Goal: Information Seeking & Learning: Learn about a topic

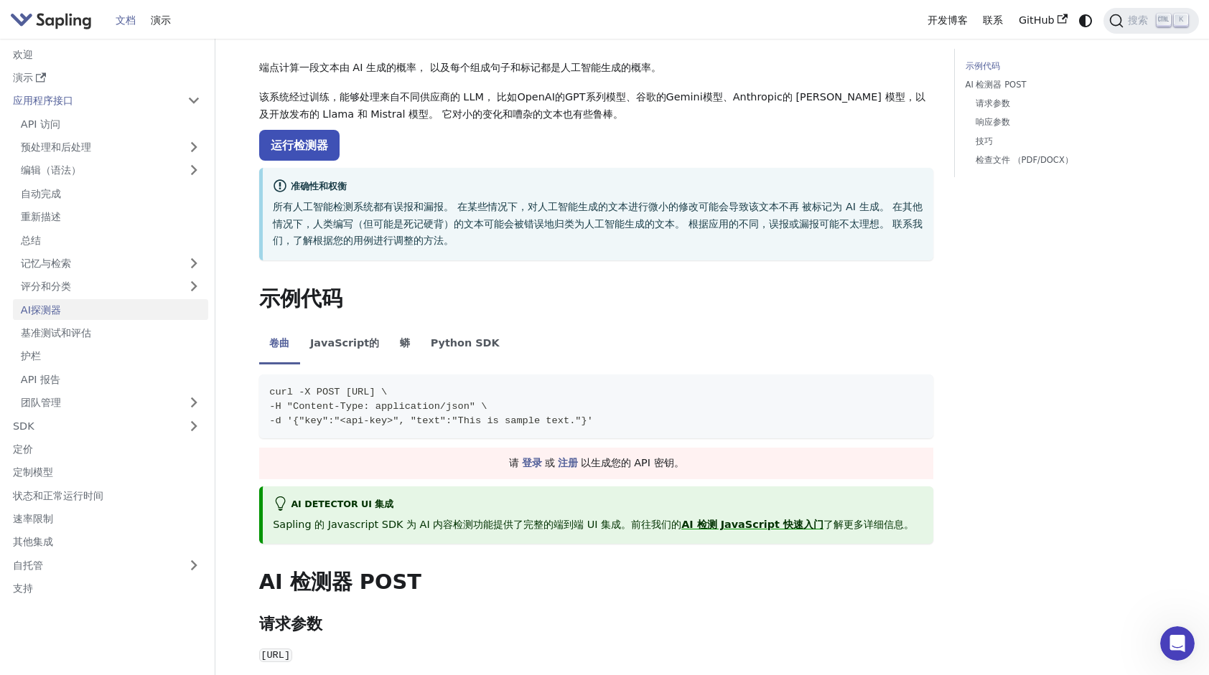
scroll to position [72, 0]
click at [569, 467] on link "注册" at bounding box center [568, 464] width 20 height 11
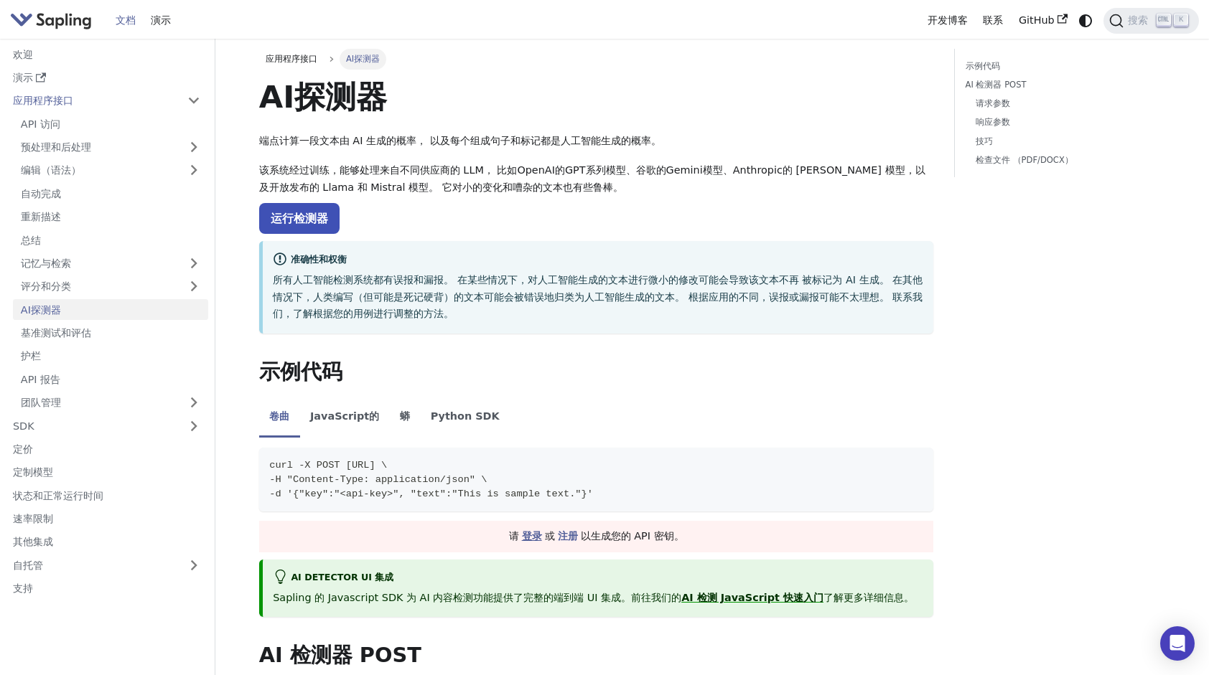
click at [531, 536] on link "登录" at bounding box center [532, 535] width 20 height 11
drag, startPoint x: 411, startPoint y: 268, endPoint x: 380, endPoint y: 296, distance: 41.7
click at [411, 268] on div "准确性和权衡" at bounding box center [598, 260] width 650 height 17
click at [368, 304] on p "所有人工智能检测系统都有误报和漏报。 在某些情况下，对人工智能生成的文本进行微小的修改可能会导致该文本不再 被标记为 AI 生成。 在其他情况下，人类编写（但…" at bounding box center [598, 297] width 650 height 51
click at [406, 300] on p "所有人工智能检测系统都有误报和漏报。 在某些情况下，对人工智能生成的文本进行微小的修改可能会导致该文本不再 被标记为 AI 生成。 在其他情况下，人类编写（但…" at bounding box center [598, 297] width 650 height 51
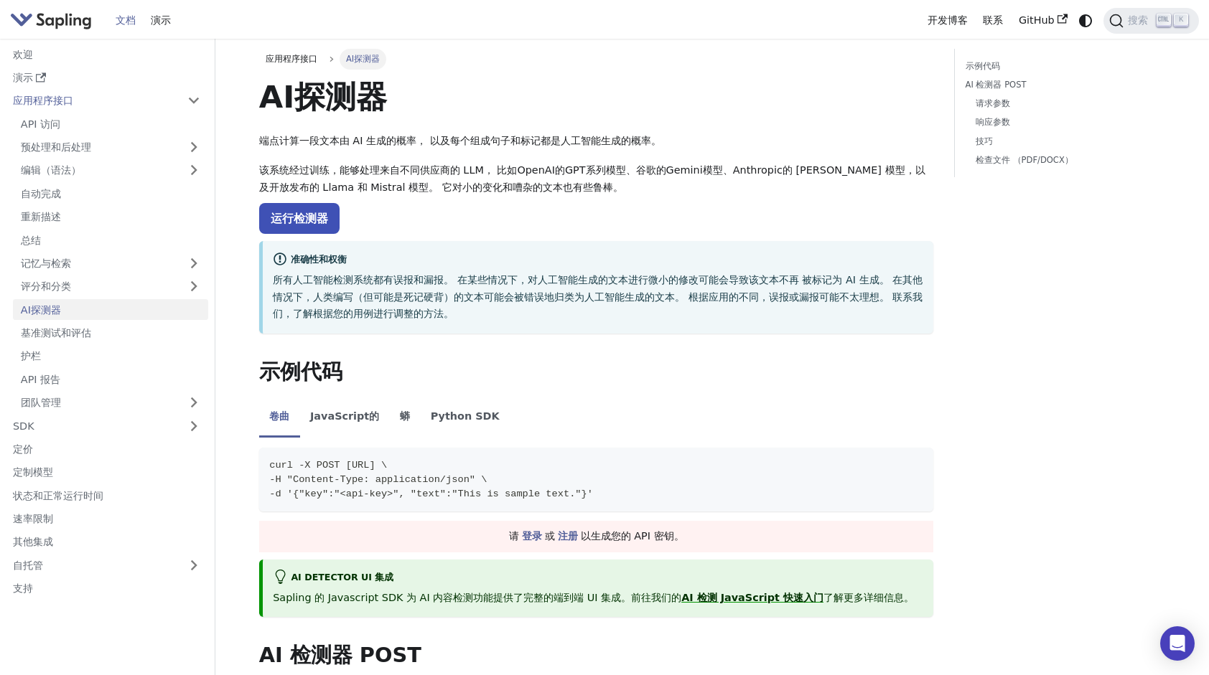
click at [508, 306] on p "所有人工智能检测系统都有误报和漏报。 在某些情况下，对人工智能生成的文本进行微小的修改可能会导致该文本不再 被标记为 AI 生成。 在其他情况下，人类编写（但…" at bounding box center [598, 297] width 650 height 51
click at [306, 218] on link "运行检测器" at bounding box center [299, 218] width 80 height 31
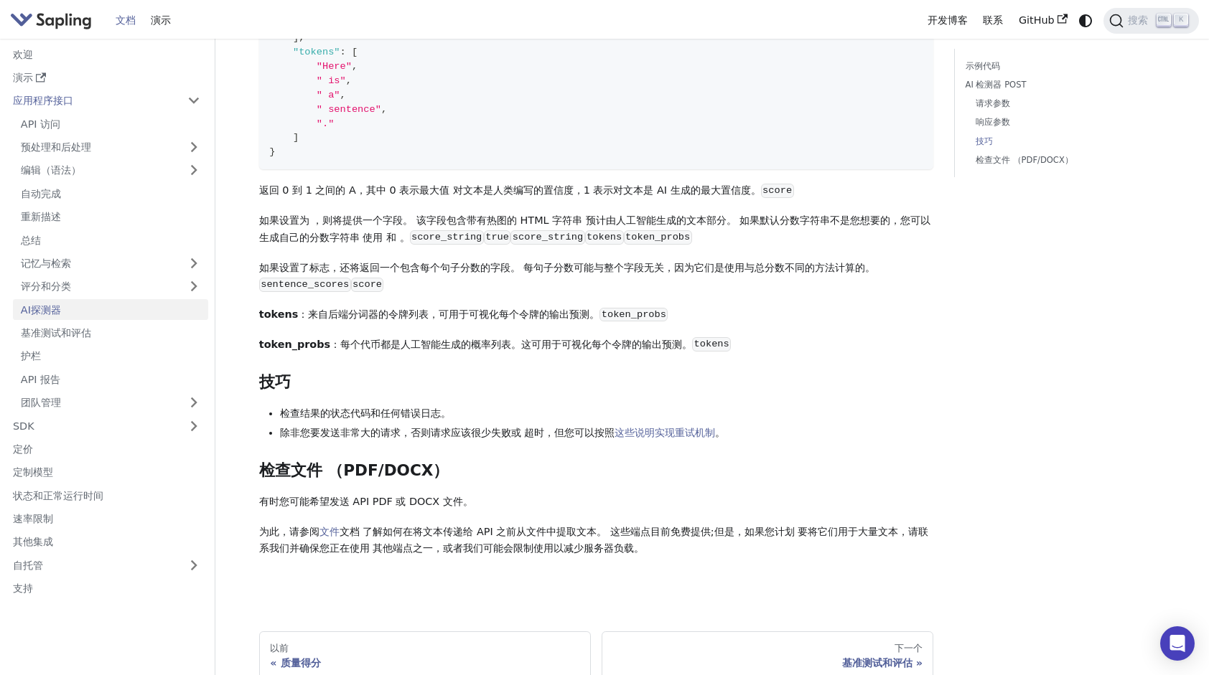
scroll to position [1579, 0]
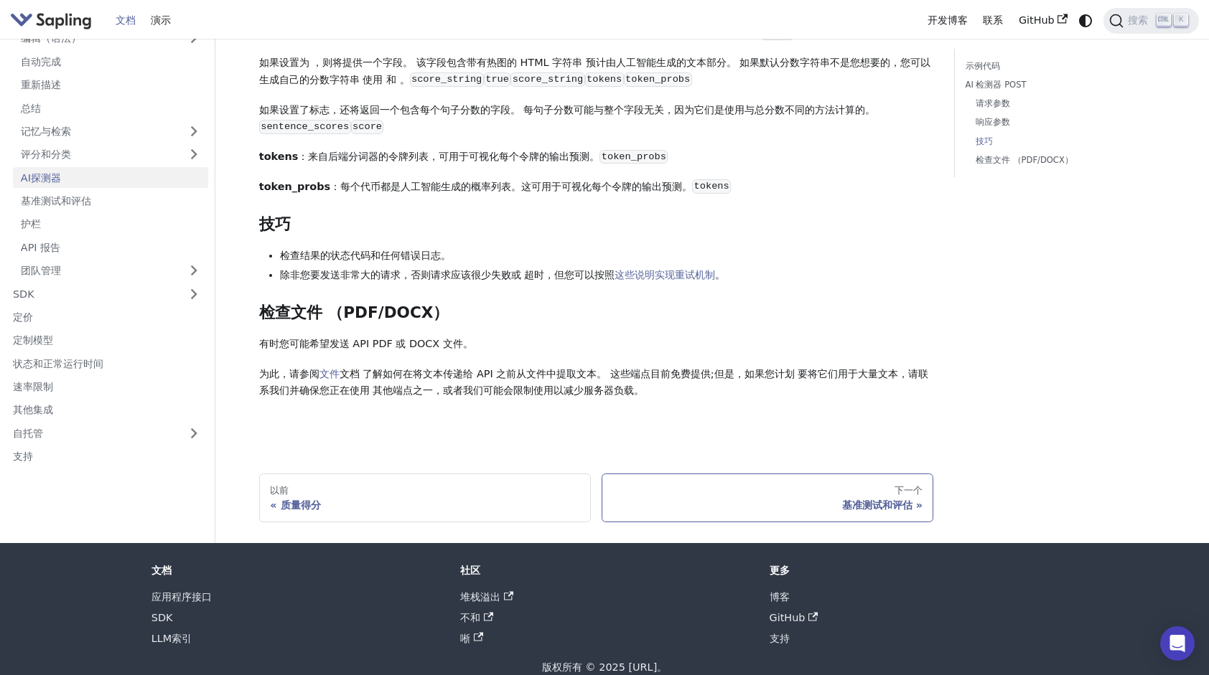
click at [856, 512] on div "基准测试和评估" at bounding box center [767, 505] width 310 height 13
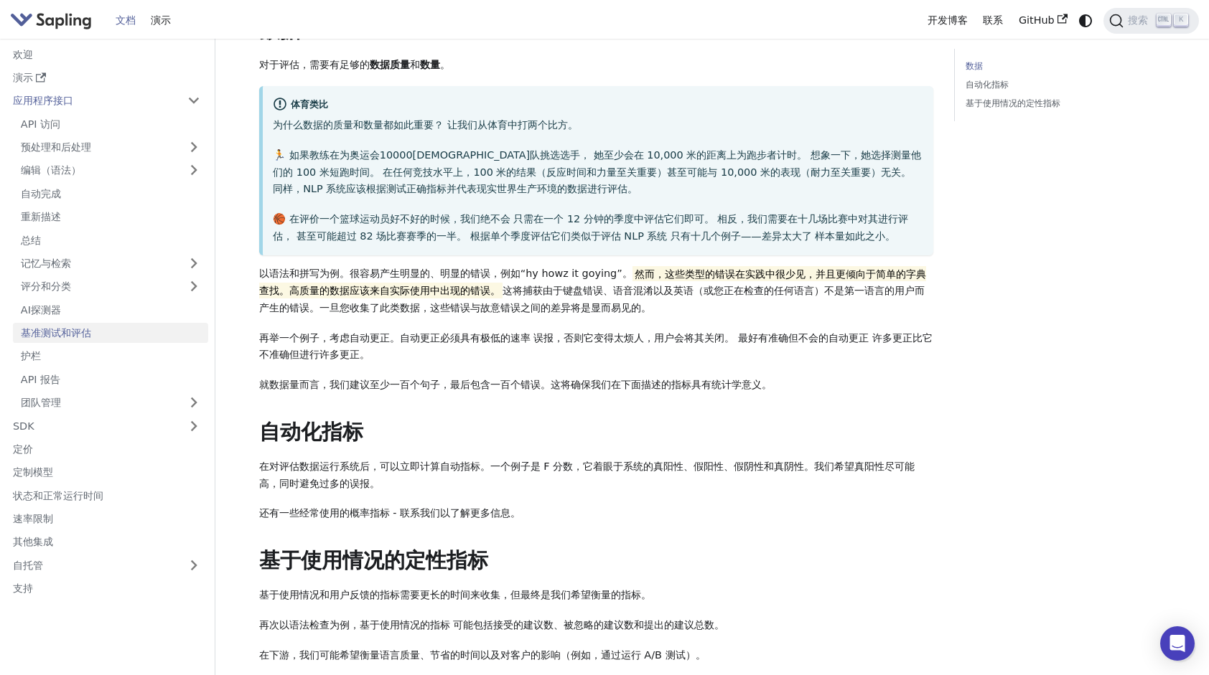
scroll to position [215, 0]
